Goal: Task Accomplishment & Management: Manage account settings

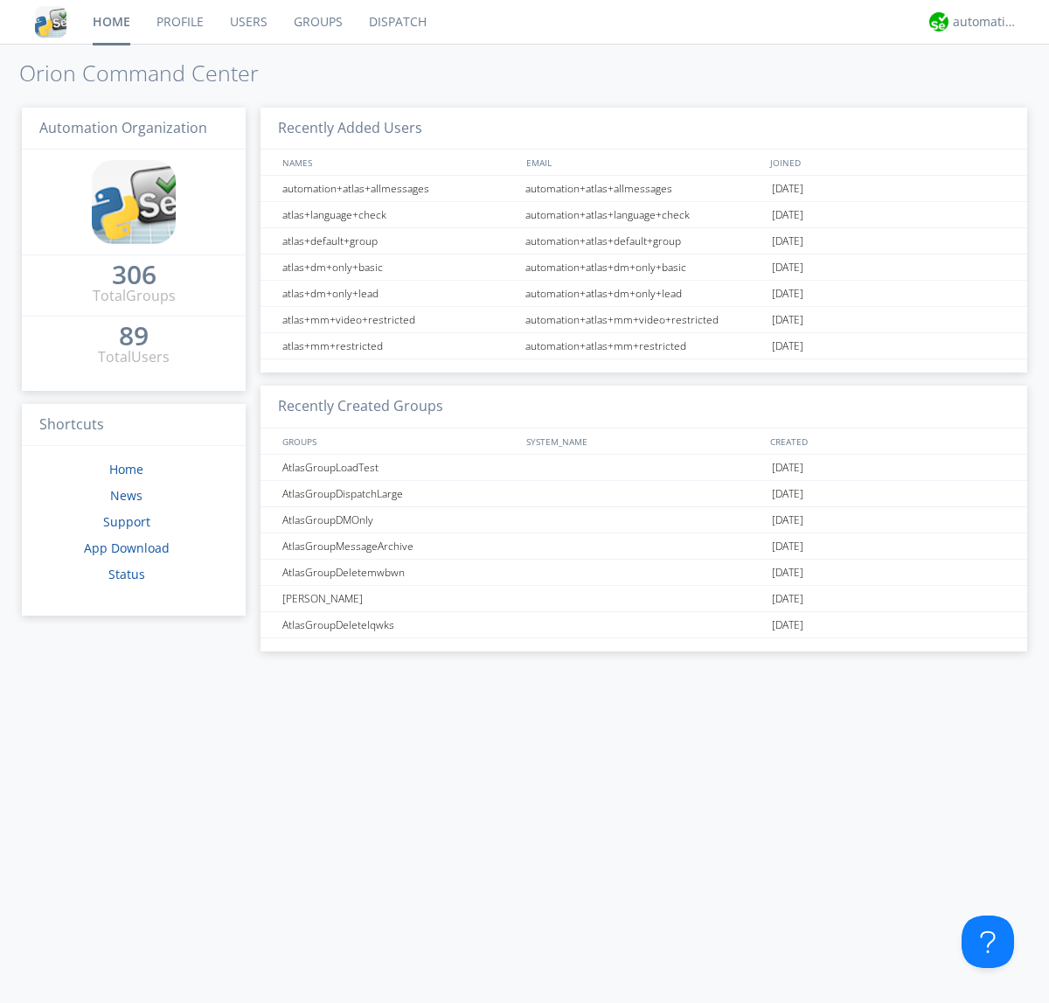
click at [247, 22] on link "Users" at bounding box center [249, 22] width 64 height 44
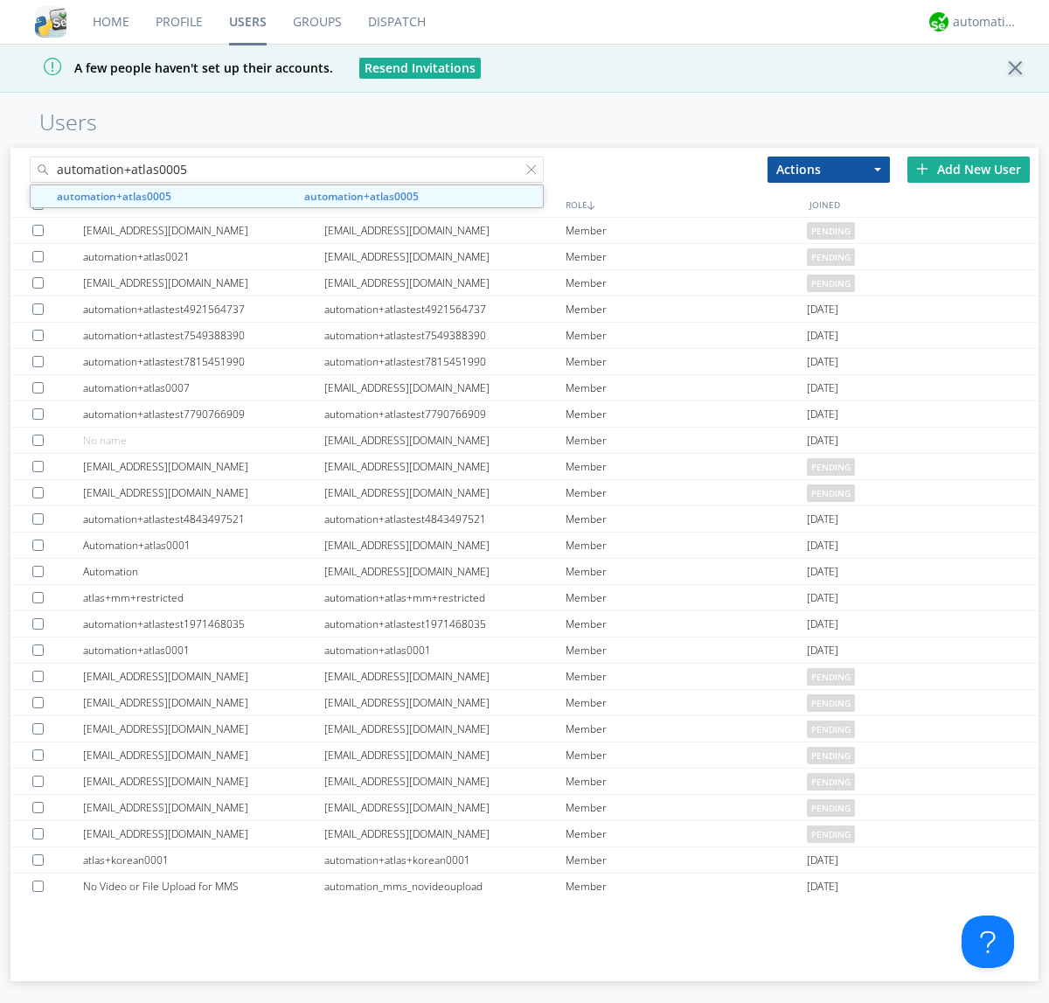
type input "automation+atlas0005"
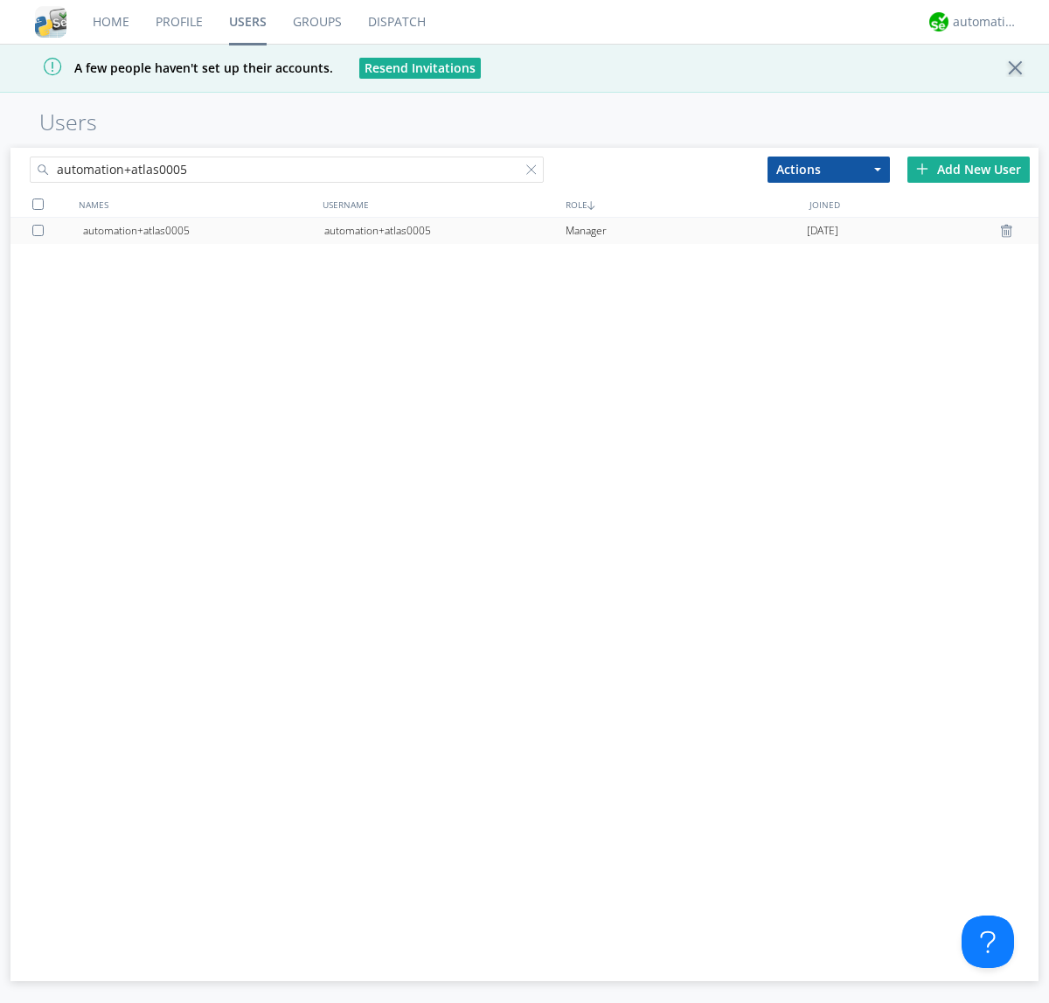
click at [444, 230] on div "automation+atlas0005" at bounding box center [444, 231] width 241 height 26
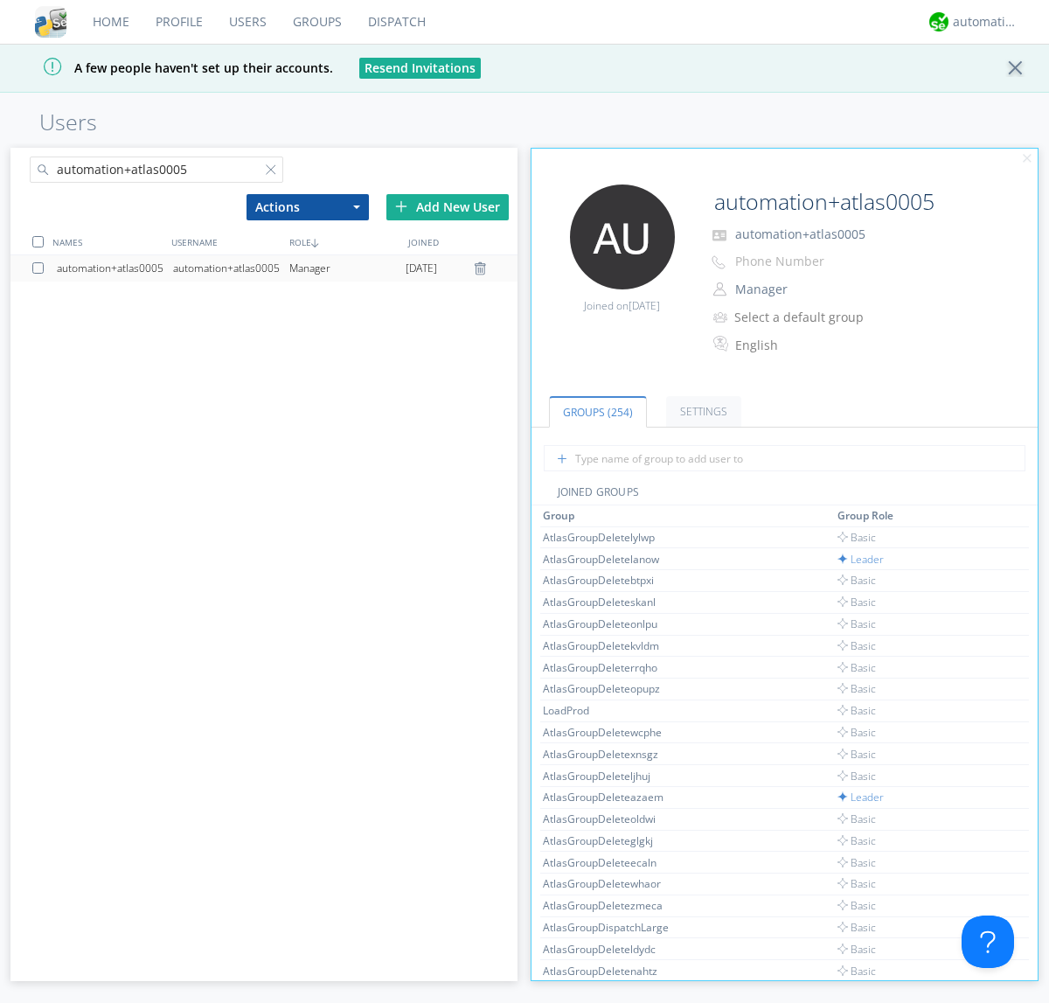
click at [701, 411] on link "Settings" at bounding box center [703, 411] width 75 height 31
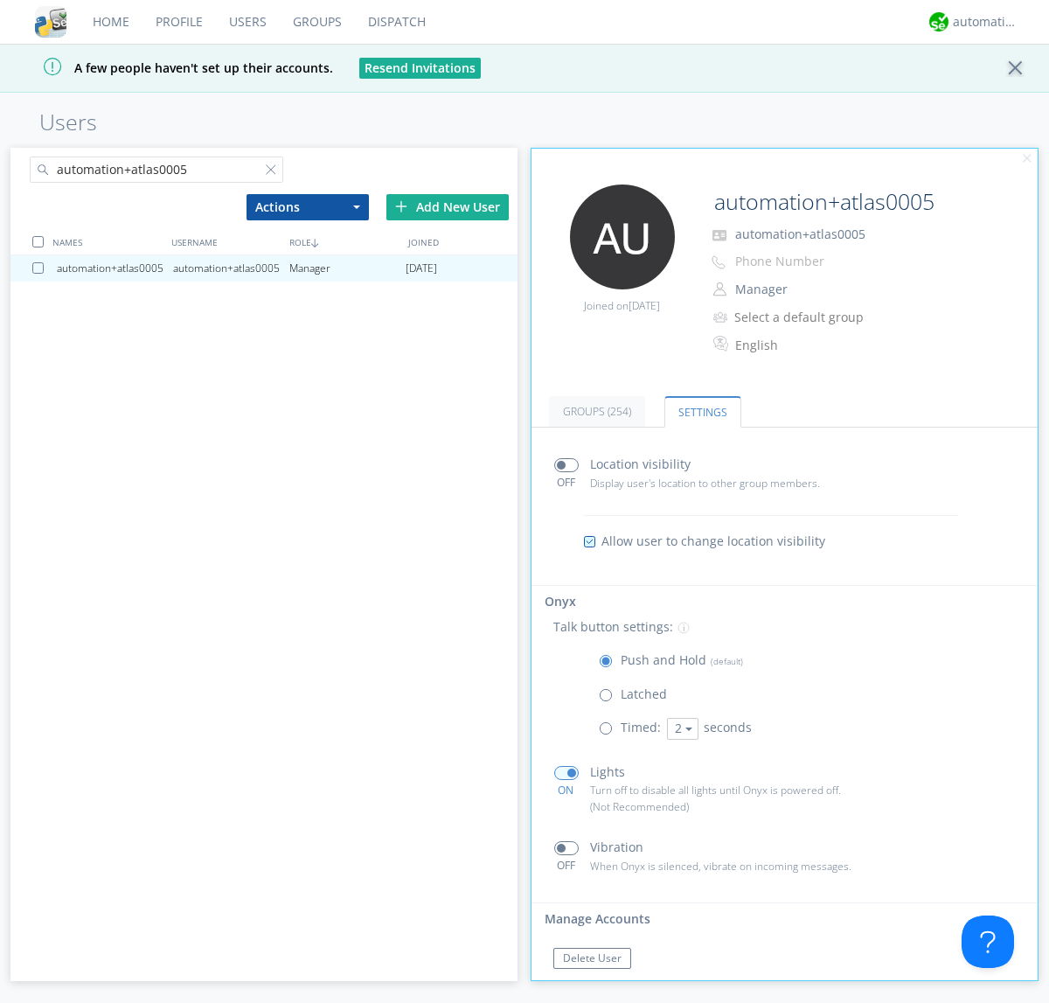
click at [609, 698] on span at bounding box center [610, 699] width 22 height 22
click at [0, 0] on input "radio" at bounding box center [0, 0] width 0 height 0
click at [609, 664] on span at bounding box center [610, 665] width 22 height 22
click at [0, 0] on input "radio" at bounding box center [0, 0] width 0 height 0
click at [981, 22] on div "automation+atlas" at bounding box center [986, 21] width 66 height 17
